Goal: Task Accomplishment & Management: Use online tool/utility

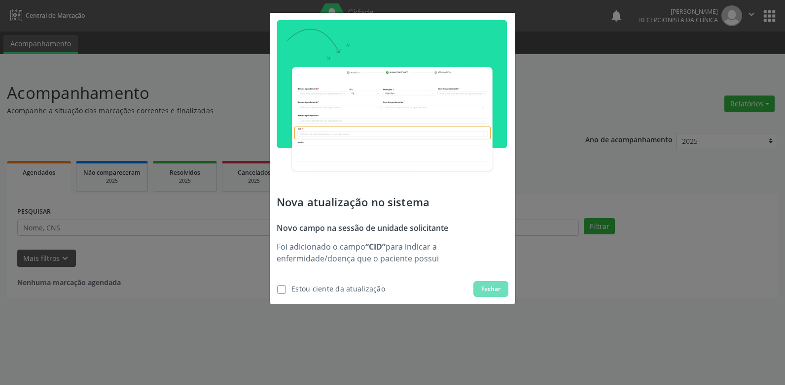
click at [332, 290] on div "Estou ciente da atualização" at bounding box center [338, 289] width 94 height 10
checkbox input "true"
click at [498, 293] on span "Fechar" at bounding box center [490, 289] width 19 height 9
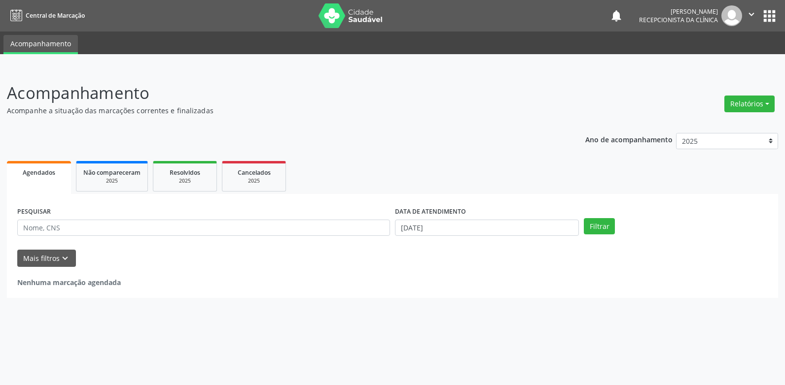
click at [772, 16] on button "apps" at bounding box center [768, 15] width 17 height 17
click at [768, 16] on button "apps" at bounding box center [768, 15] width 17 height 17
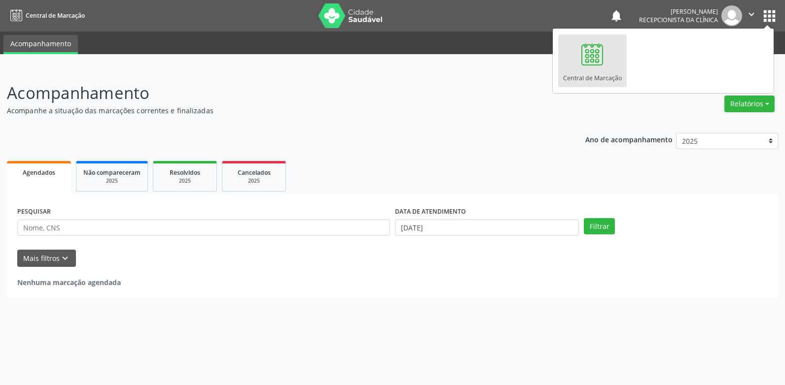
click at [420, 131] on div "Ano de acompanhamento 2025 Agendados Não compareceram 2025 Resolvidos 2025 Canc…" at bounding box center [392, 212] width 771 height 172
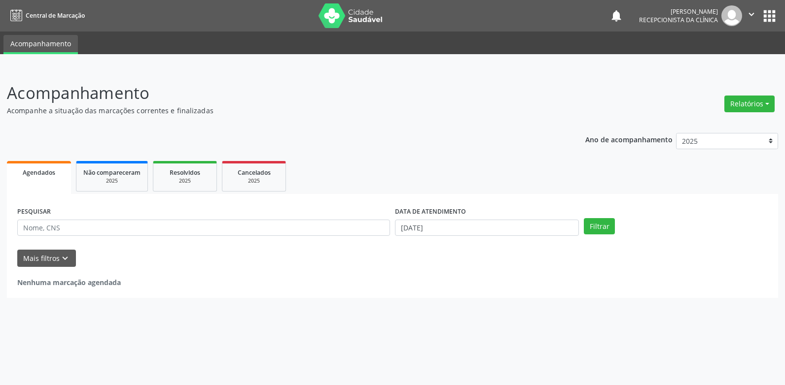
click at [756, 15] on icon "" at bounding box center [751, 14] width 11 height 11
click at [714, 66] on link "Sair" at bounding box center [726, 60] width 68 height 14
